Goal: Transaction & Acquisition: Obtain resource

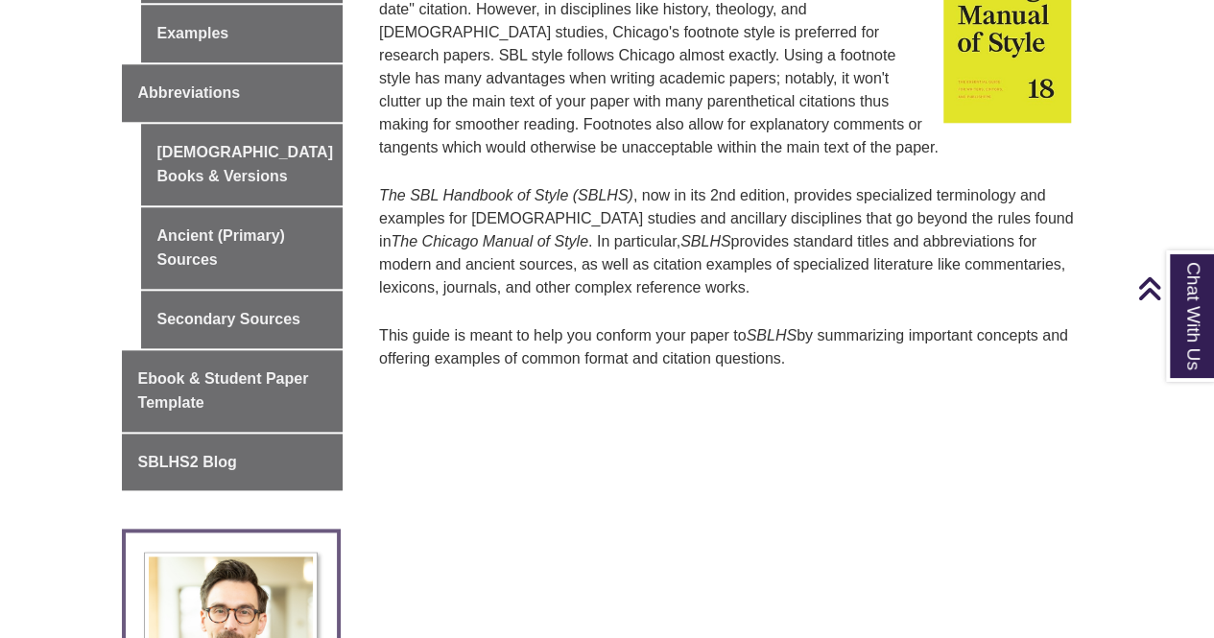
scroll to position [947, 0]
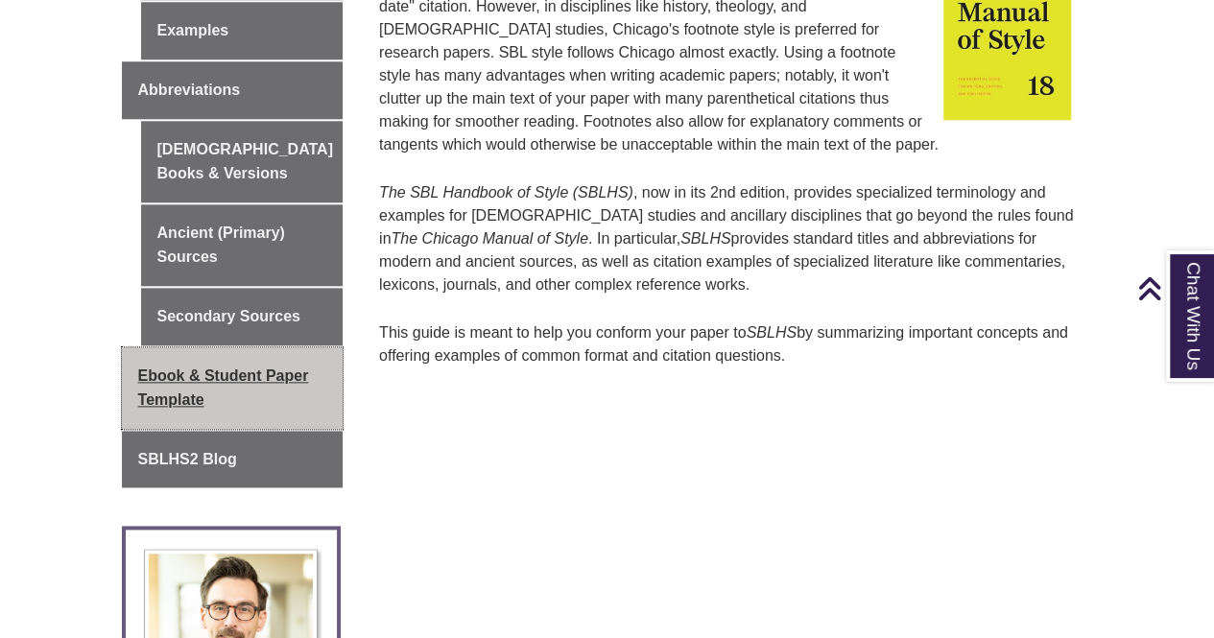
click at [253, 368] on span "Ebook & Student Paper Template" at bounding box center [223, 388] width 171 height 41
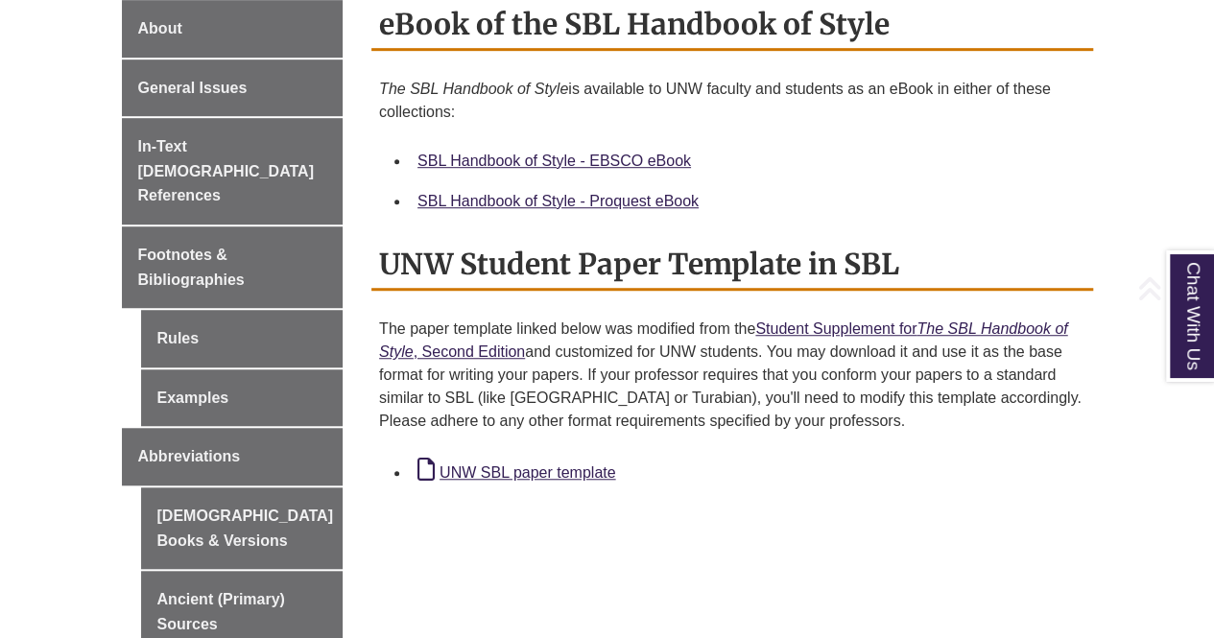
scroll to position [565, 0]
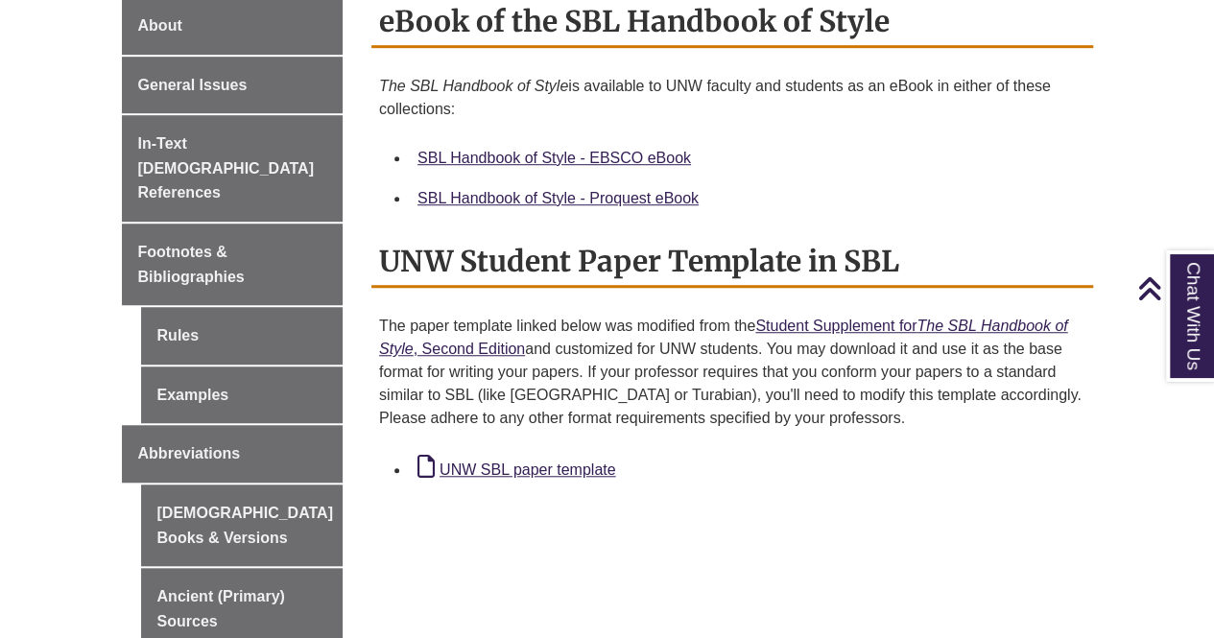
click at [568, 456] on div "UNW SBL paper template" at bounding box center [748, 469] width 661 height 28
click at [566, 462] on link "UNW SBL paper template" at bounding box center [517, 470] width 198 height 16
